Goal: Task Accomplishment & Management: Use online tool/utility

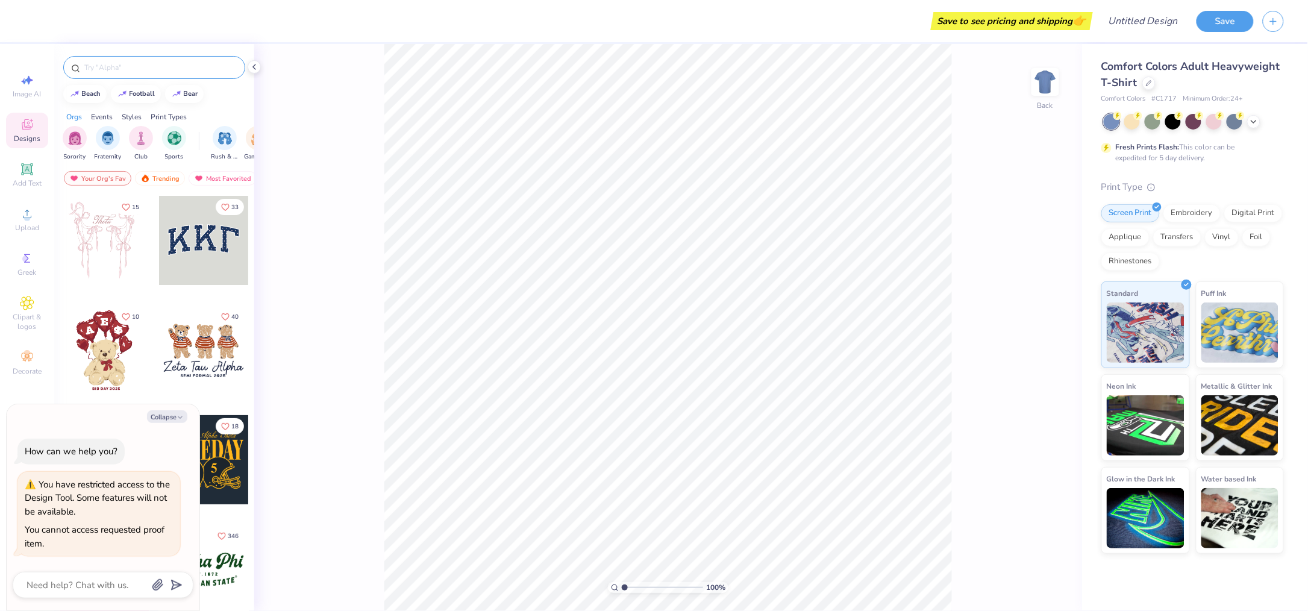
click at [142, 69] on input "text" at bounding box center [160, 67] width 154 height 12
type textarea "x"
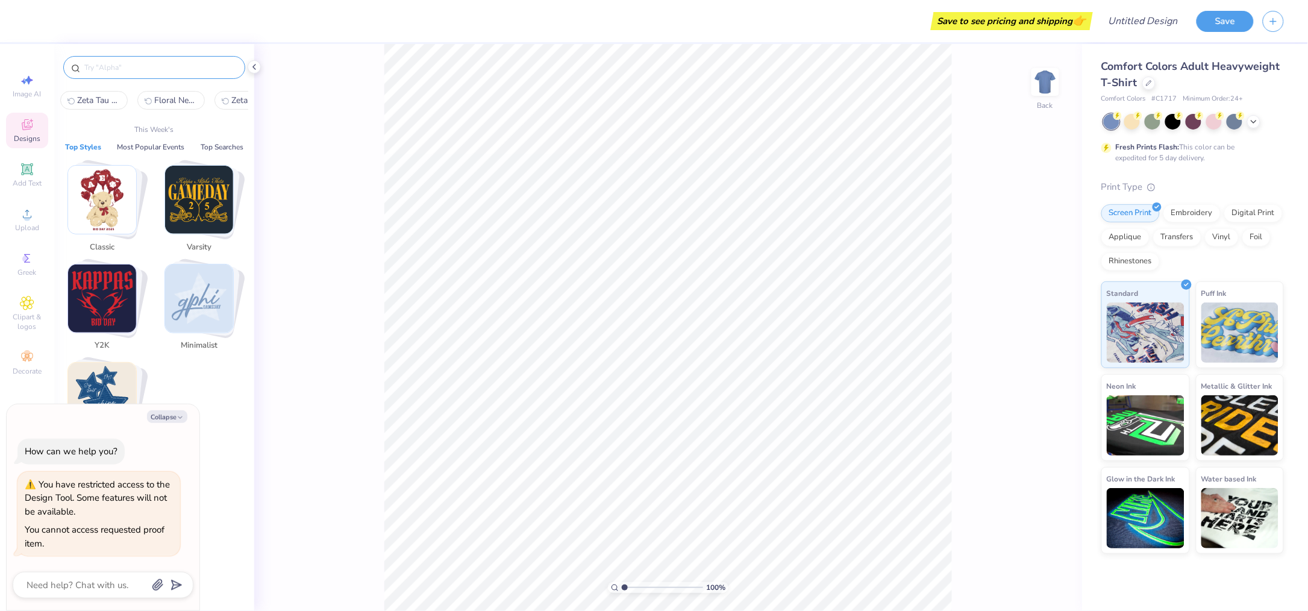
paste input "Alpha Gamma Delta Boots Stars and Flowers on Stamp in Pink and Yellow PR Hoodie"
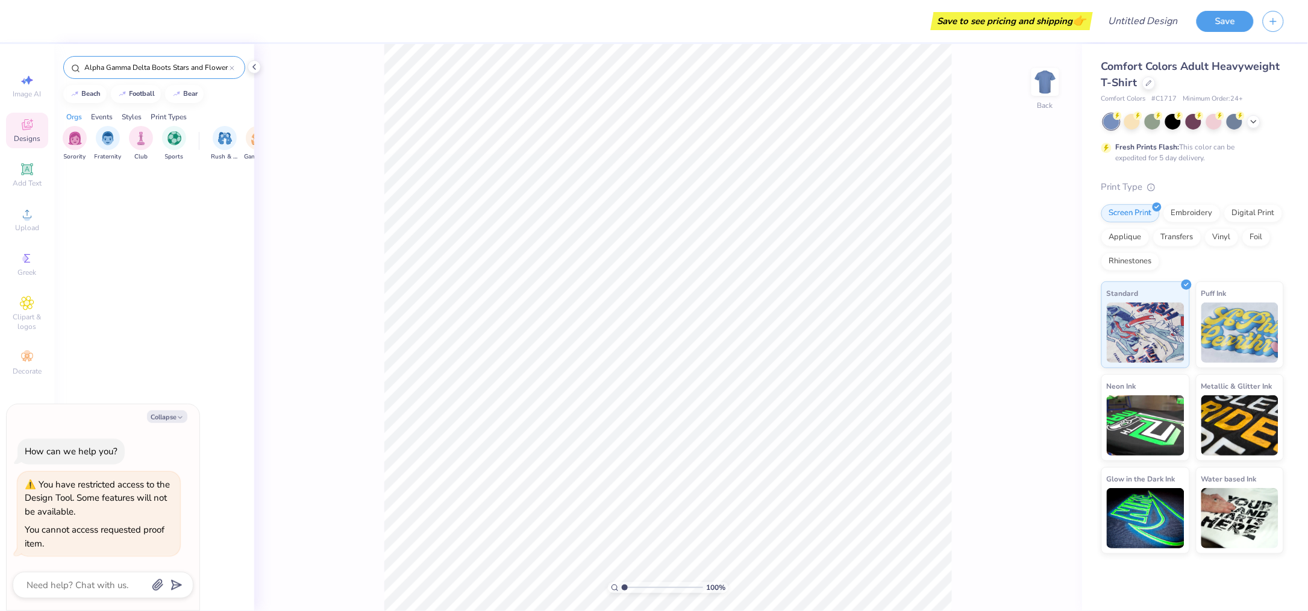
scroll to position [0, 134]
type input "Alpha Gamma Delta Boots Stars and Flowers on Stamp in Pink and Yellow PR Hoodie"
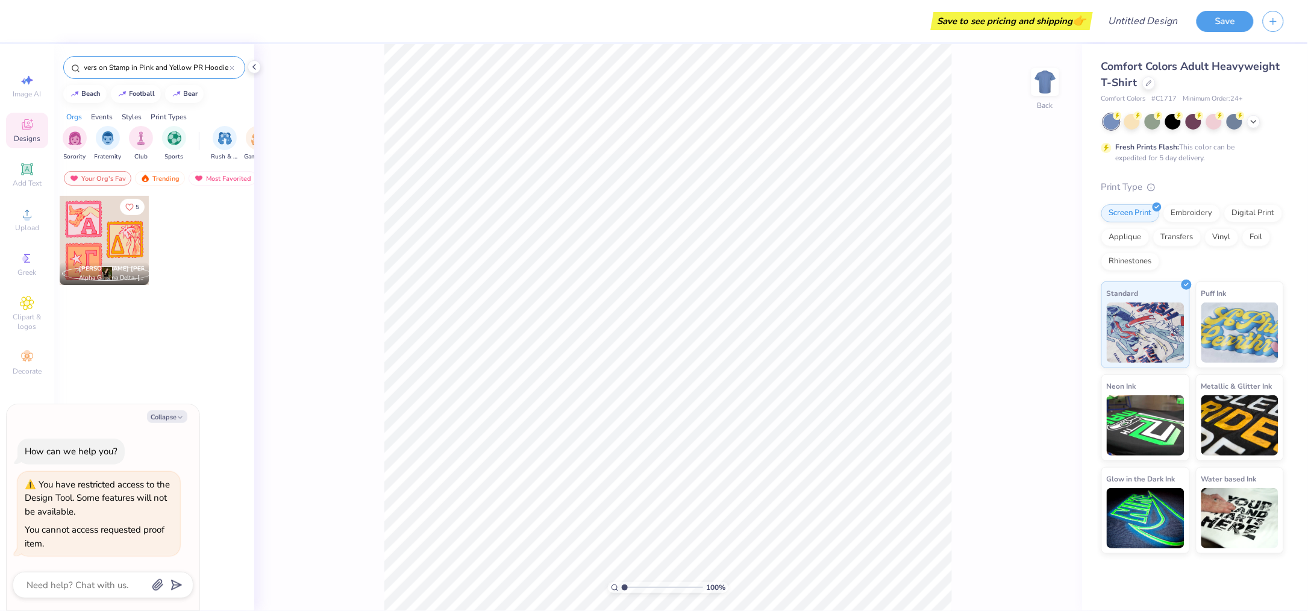
scroll to position [0, 0]
click at [111, 240] on div at bounding box center [104, 240] width 268 height 89
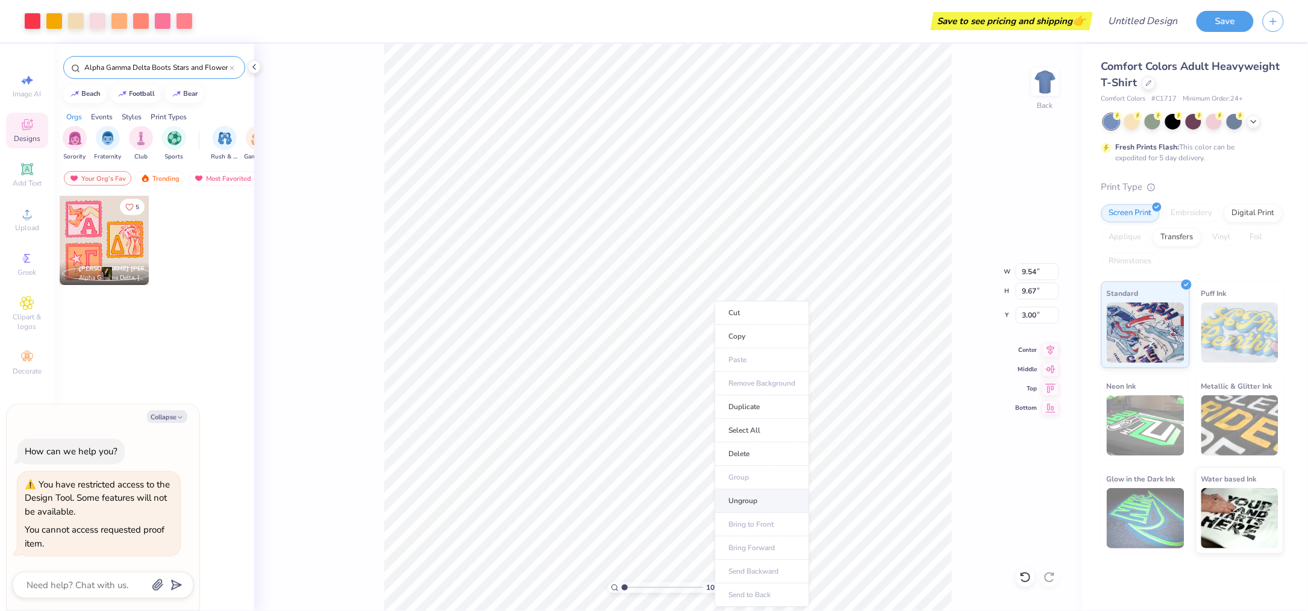
click at [776, 507] on li "Ungroup" at bounding box center [762, 501] width 95 height 24
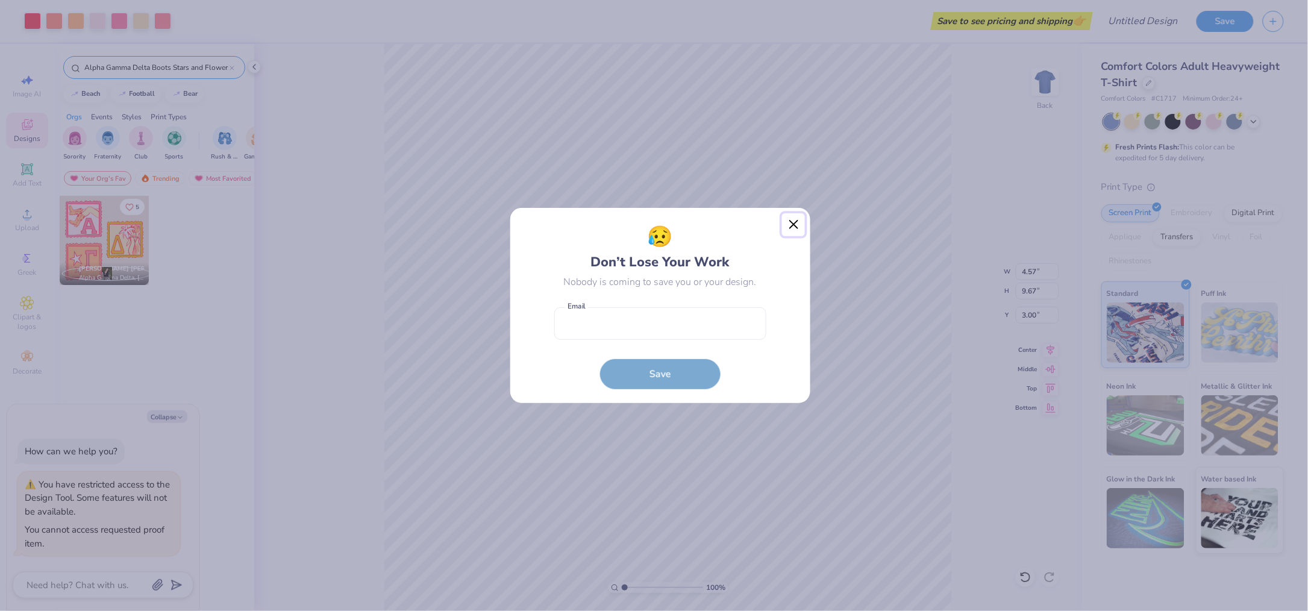
drag, startPoint x: 792, startPoint y: 222, endPoint x: 780, endPoint y: 231, distance: 15.1
click at [790, 226] on button "Close" at bounding box center [793, 224] width 23 height 23
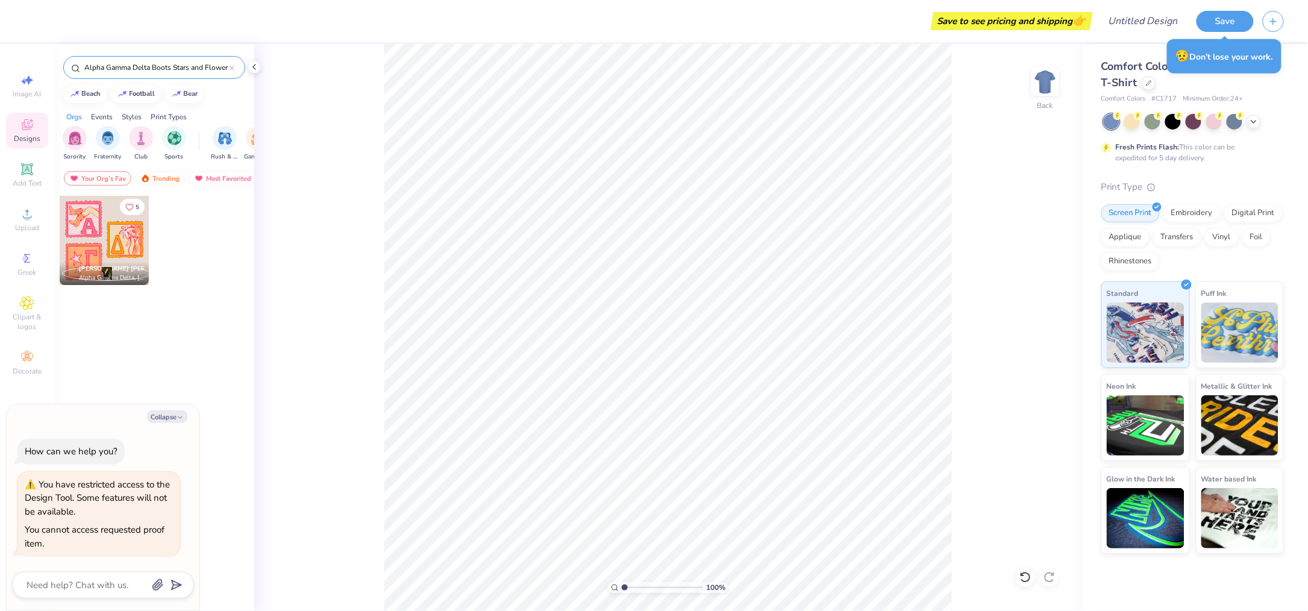
type textarea "x"
